Goal: Navigation & Orientation: Find specific page/section

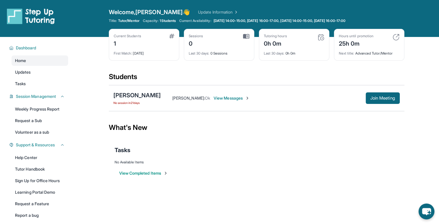
click at [322, 37] on img at bounding box center [321, 37] width 7 height 7
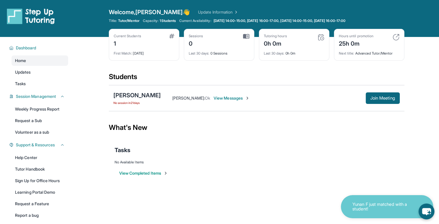
click at [319, 38] on img at bounding box center [321, 37] width 7 height 7
click at [292, 55] on div "Last 30 days : 0h 0m" at bounding box center [294, 52] width 61 height 8
click at [245, 36] on img at bounding box center [246, 36] width 6 height 5
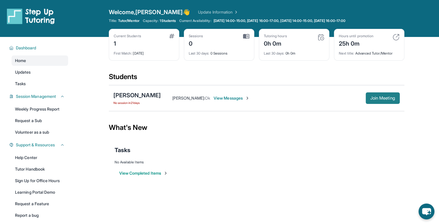
click at [370, 101] on button "Join Meeting" at bounding box center [383, 98] width 34 height 12
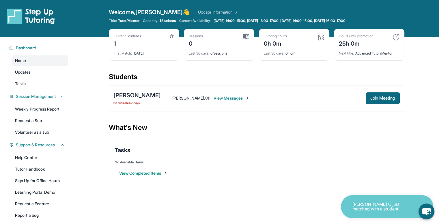
click at [290, 44] on div "Tutoring hours 0h 0m" at bounding box center [294, 41] width 61 height 14
click at [170, 36] on img at bounding box center [171, 36] width 5 height 5
click at [236, 35] on div "Sessions 0" at bounding box center [219, 41] width 61 height 14
click at [243, 34] on img at bounding box center [246, 36] width 6 height 5
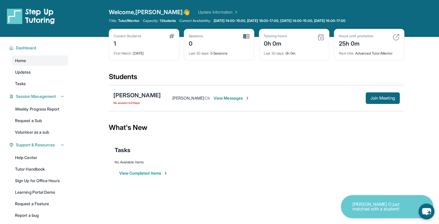
click at [219, 50] on div "Last 30 days : 0 Sessions" at bounding box center [219, 52] width 61 height 8
click at [204, 59] on div "Sessions 0 Last 30 days : 0 Sessions" at bounding box center [219, 45] width 70 height 32
click at [54, 108] on link "Weekly Progress Report" at bounding box center [40, 109] width 57 height 10
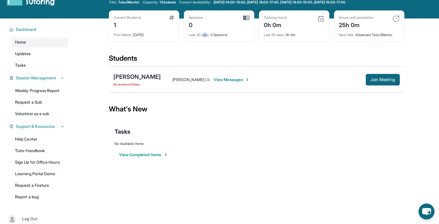
scroll to position [37, 0]
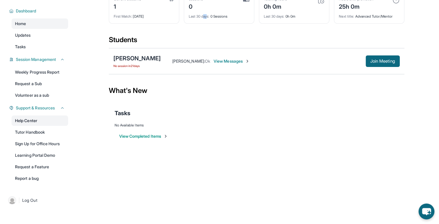
click at [32, 122] on link "Help Center" at bounding box center [40, 120] width 57 height 10
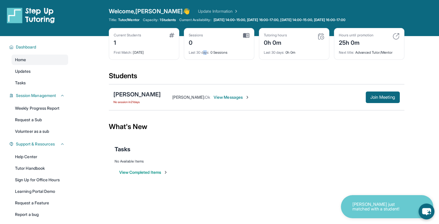
scroll to position [0, 0]
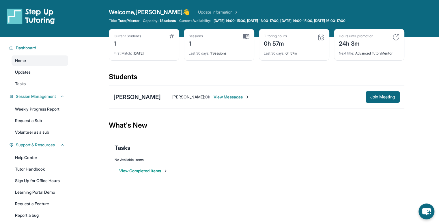
click at [285, 143] on div "Tasks" at bounding box center [257, 148] width 284 height 20
click at [198, 12] on link "Update Information" at bounding box center [218, 12] width 40 height 6
